Goal: Information Seeking & Learning: Learn about a topic

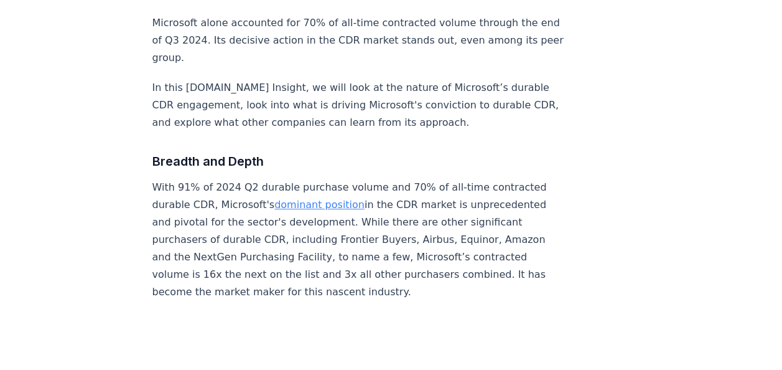
scroll to position [498, 0]
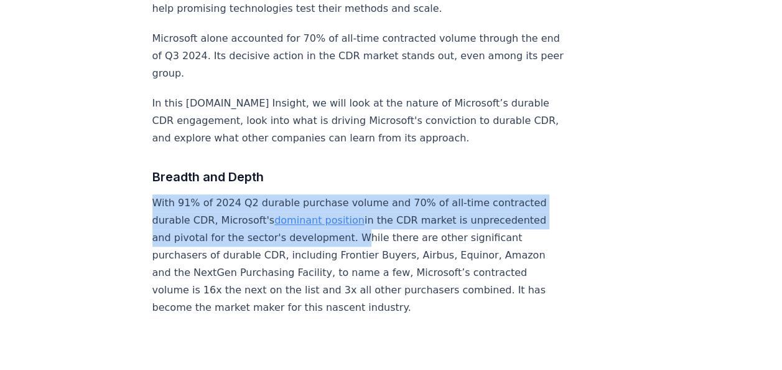
drag, startPoint x: 151, startPoint y: 164, endPoint x: 413, endPoint y: 197, distance: 264.0
copy p "With 91% of 2024 Q2 durable purchase volume and 70% of all-time contracted dura…"
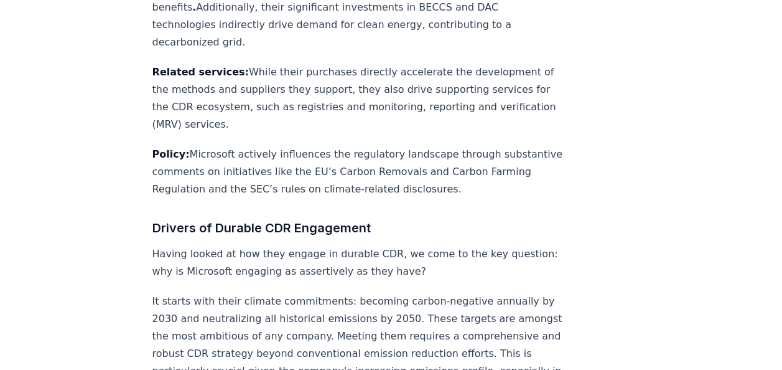
scroll to position [3298, 0]
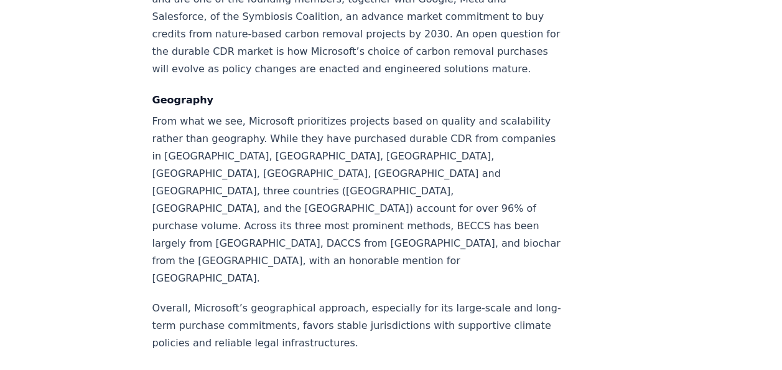
scroll to position [2365, 0]
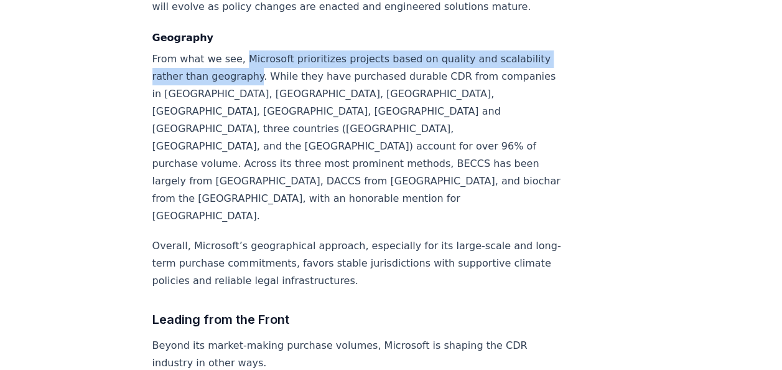
drag, startPoint x: 300, startPoint y: 73, endPoint x: 240, endPoint y: 60, distance: 61.2
click at [240, 60] on p "From what we see, Microsoft prioritizes projects based on quality and scalabili…" at bounding box center [358, 137] width 412 height 174
copy p "Microsoft prioritizes projects based on quality and scalability rather than geo…"
